Goal: Check status: Check status

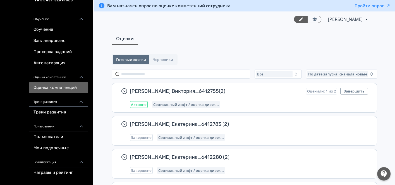
scroll to position [62, 0]
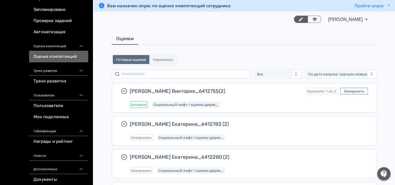
click at [67, 119] on link "Мои подопечные" at bounding box center [58, 117] width 59 height 11
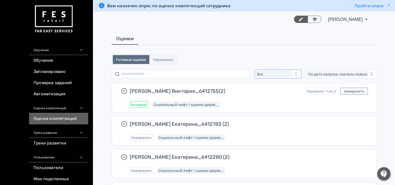
click at [289, 71] on div "Все" at bounding box center [274, 74] width 37 height 7
click at [364, 5] on button "Пройти опрос" at bounding box center [373, 6] width 36 height 6
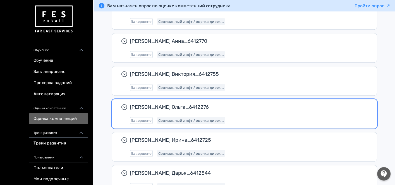
scroll to position [311, 0]
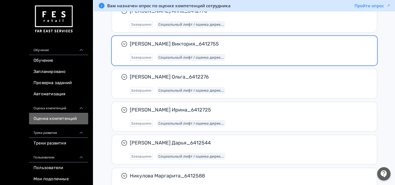
click at [268, 54] on div "Завершено Социальный лифт / оценка дирек..." at bounding box center [249, 57] width 238 height 7
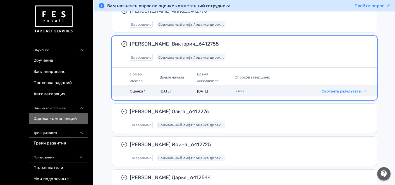
click at [336, 89] on button "Смотреть результаты" at bounding box center [345, 91] width 46 height 4
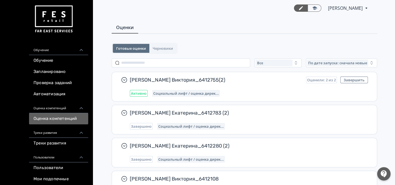
click at [56, 106] on div "Оценка компетенций" at bounding box center [58, 106] width 59 height 13
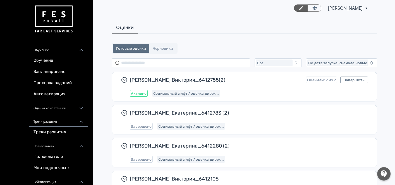
click at [56, 106] on div "Оценка компетенций" at bounding box center [58, 106] width 59 height 13
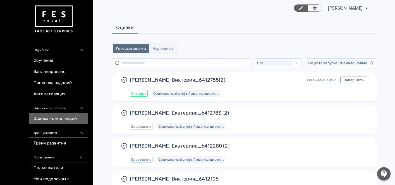
click at [53, 117] on link "Оценка компетенций" at bounding box center [58, 118] width 59 height 11
click at [318, 7] on link at bounding box center [315, 7] width 14 height 7
